Goal: Feedback & Contribution: Submit feedback/report problem

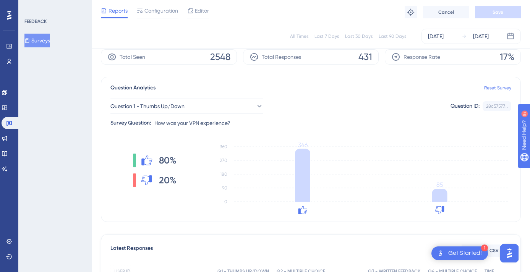
scroll to position [0, 103]
click at [470, 34] on div "[DATE]" at bounding box center [475, 36] width 27 height 9
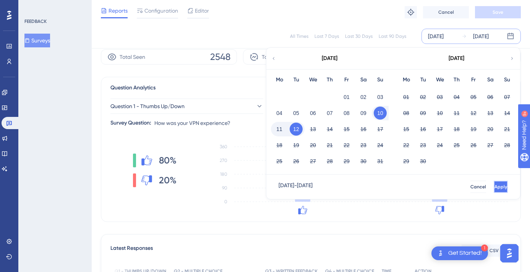
click at [495, 187] on span "Apply" at bounding box center [501, 187] width 13 height 6
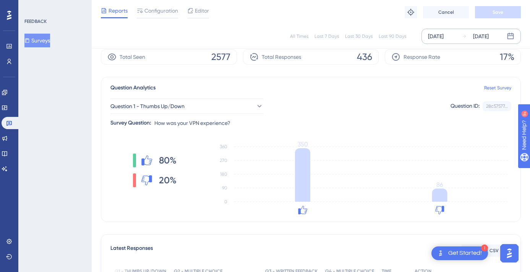
click at [480, 38] on div "[DATE]" at bounding box center [482, 36] width 16 height 9
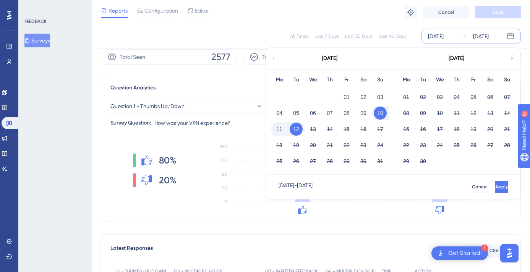
click at [294, 129] on button "12" at bounding box center [296, 129] width 13 height 13
click at [496, 189] on button "Apply" at bounding box center [502, 187] width 13 height 12
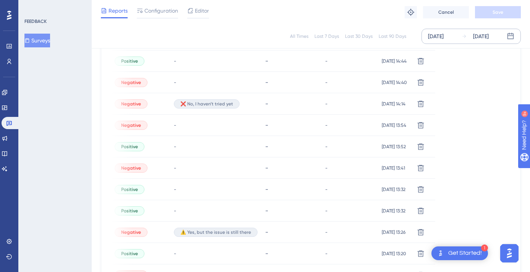
scroll to position [542, 0]
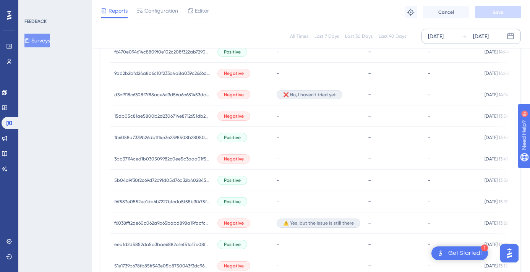
scroll to position [355, 0]
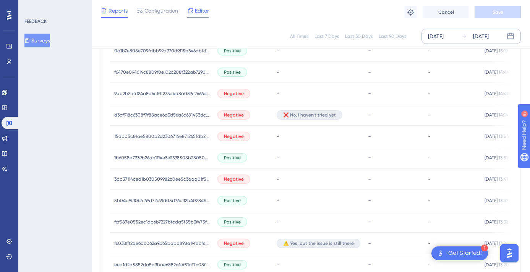
click at [200, 11] on span "Editor" at bounding box center [202, 10] width 14 height 9
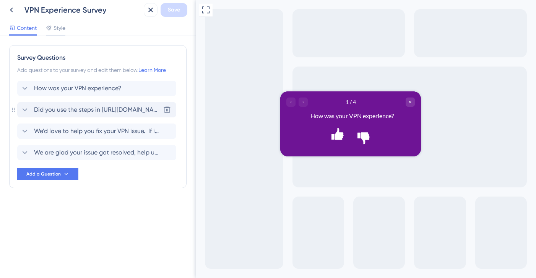
click at [79, 112] on span "Did you use the steps in [URL][DOMAIN_NAME] to try resolving your VPN issue?" at bounding box center [97, 109] width 126 height 9
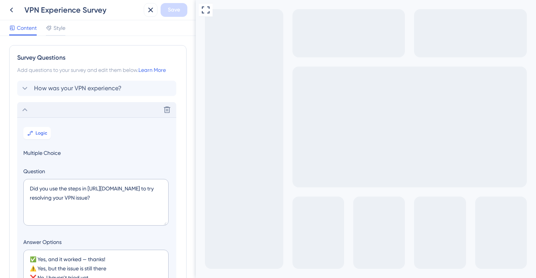
click at [91, 79] on div "Survey Questions Add questions to your survey and edit them below. Learn More H…" at bounding box center [97, 256] width 177 height 423
click at [90, 82] on div "How was your VPN experience? [GEOGRAPHIC_DATA]" at bounding box center [96, 88] width 159 height 15
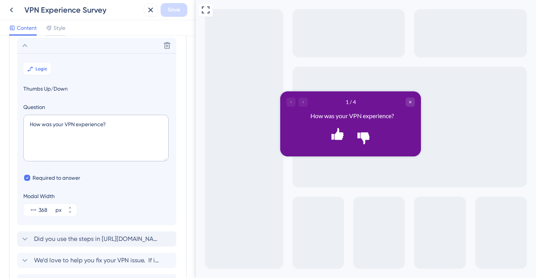
scroll to position [45, 0]
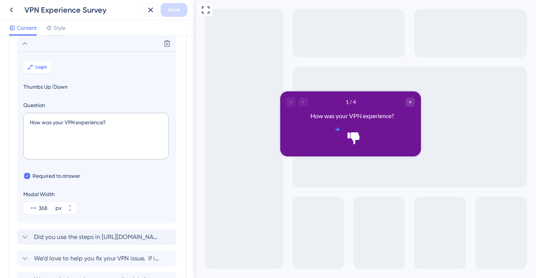
click at [337, 130] on icon "Rate thumbs up" at bounding box center [338, 129] width 4 height 4
click at [356, 131] on icon "Rate thumbs down" at bounding box center [353, 128] width 5 height 5
click at [301, 101] on icon "Go to Question 2" at bounding box center [303, 101] width 5 height 5
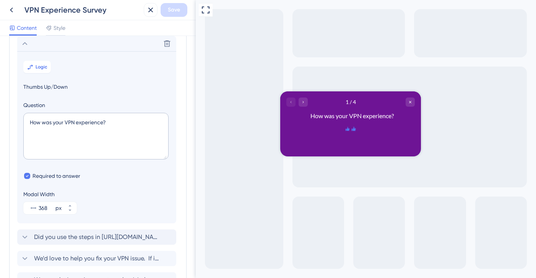
click at [345, 130] on icon "Rate thumbs up" at bounding box center [348, 129] width 6 height 6
click at [305, 103] on icon "Go to Question 2" at bounding box center [303, 101] width 5 height 5
click at [304, 103] on icon "Go to Question 2" at bounding box center [303, 101] width 5 height 5
click at [302, 103] on icon "Go to Question 2" at bounding box center [303, 101] width 5 height 5
drag, startPoint x: 304, startPoint y: 102, endPoint x: 389, endPoint y: 193, distance: 124.8
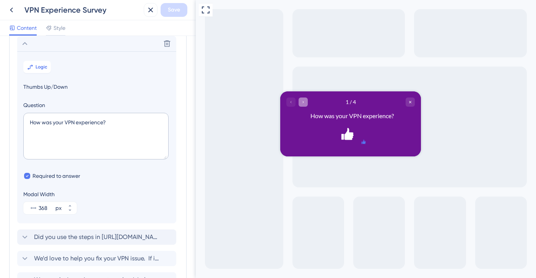
click at [304, 102] on icon "Go to Question 2" at bounding box center [303, 101] width 5 height 5
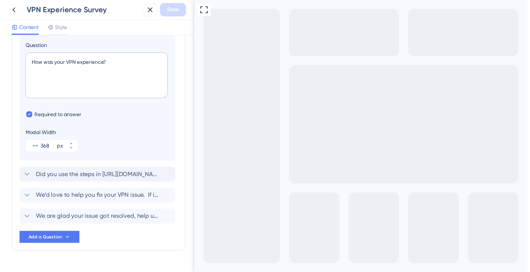
scroll to position [106, 0]
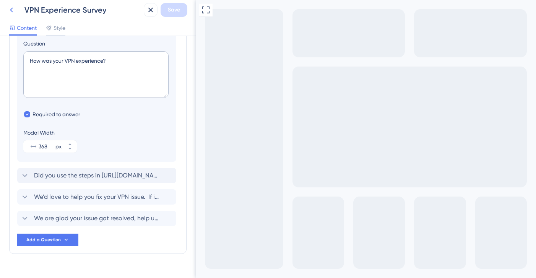
click at [17, 10] on button at bounding box center [12, 10] width 14 height 14
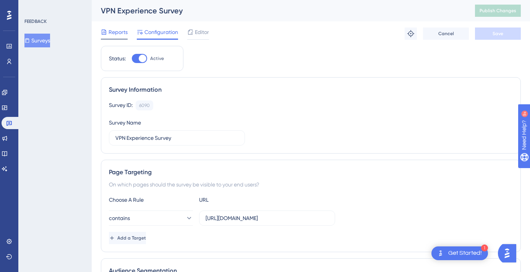
click at [116, 35] on span "Reports" at bounding box center [118, 32] width 19 height 9
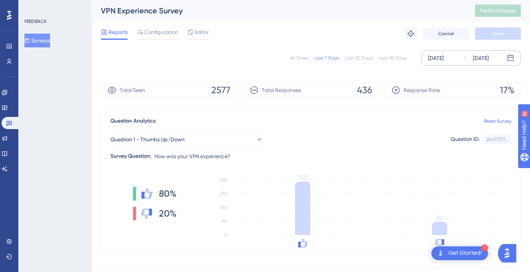
click at [470, 59] on div "[DATE]" at bounding box center [475, 58] width 27 height 9
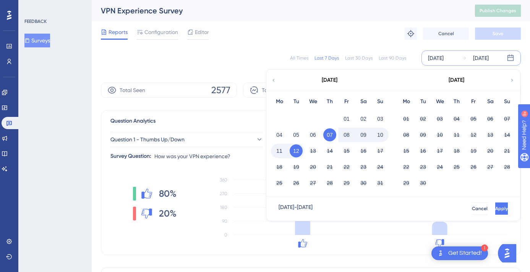
click at [284, 147] on button "11" at bounding box center [279, 151] width 13 height 13
click at [282, 149] on button "11" at bounding box center [279, 151] width 13 height 13
click at [496, 206] on span "Apply" at bounding box center [502, 209] width 13 height 6
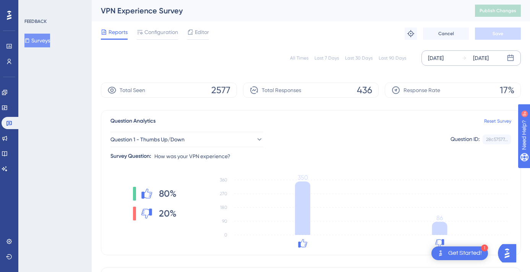
click at [490, 64] on div "[DATE] [DATE]" at bounding box center [471, 57] width 99 height 15
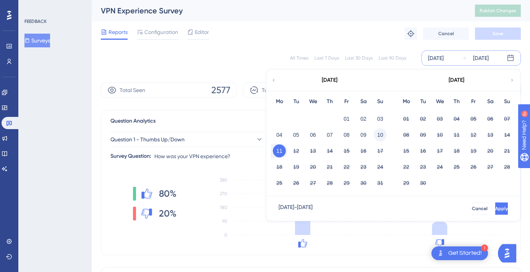
click at [382, 136] on button "10" at bounding box center [380, 135] width 13 height 13
click at [495, 210] on span "Apply" at bounding box center [501, 209] width 13 height 6
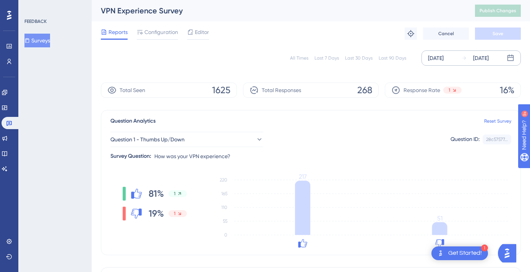
click at [478, 59] on div "[DATE]" at bounding box center [482, 58] width 16 height 9
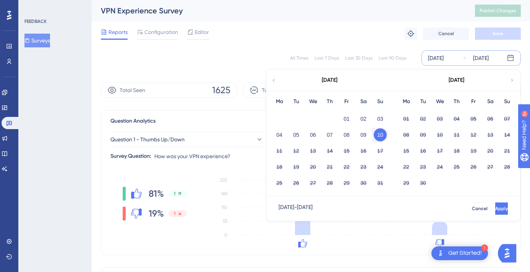
click at [378, 131] on button "10" at bounding box center [380, 135] width 13 height 13
click at [295, 151] on button "12" at bounding box center [296, 151] width 13 height 13
click at [496, 208] on span "Apply" at bounding box center [502, 209] width 13 height 6
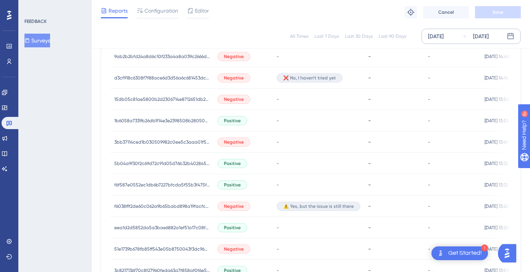
scroll to position [542, 0]
